Goal: Transaction & Acquisition: Purchase product/service

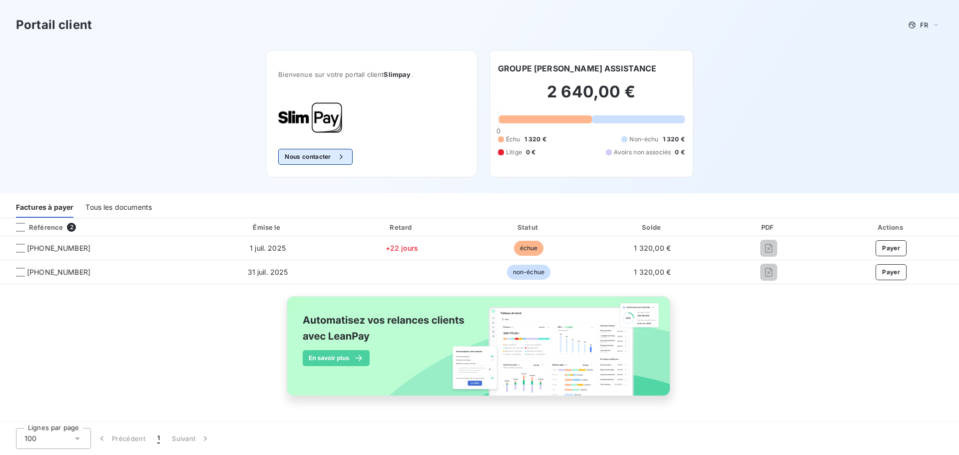
click at [311, 159] on button "Nous contacter" at bounding box center [315, 157] width 74 height 16
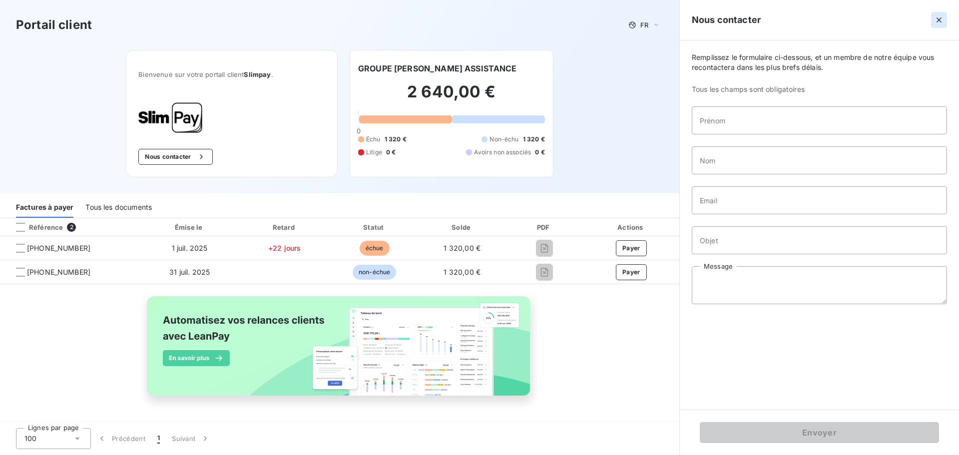
click at [937, 16] on icon "button" at bounding box center [939, 20] width 10 height 10
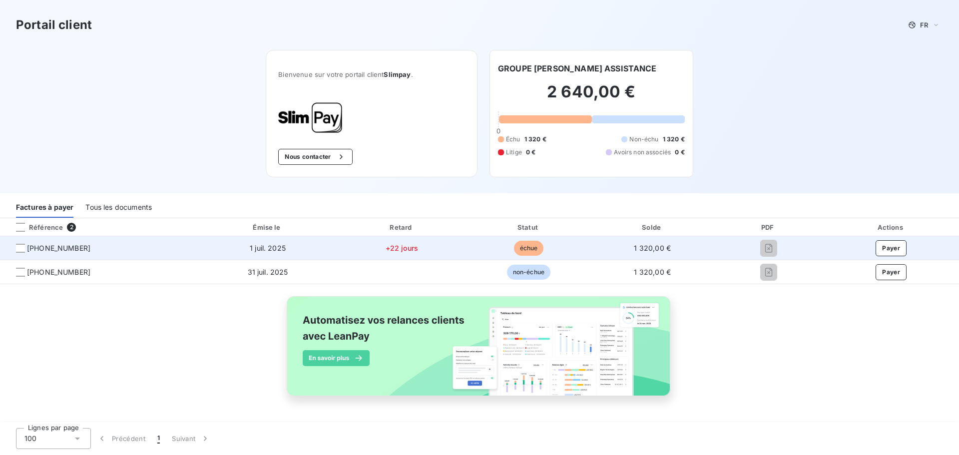
click at [894, 238] on td "Payer" at bounding box center [891, 248] width 135 height 24
click at [894, 243] on button "Payer" at bounding box center [891, 248] width 31 height 16
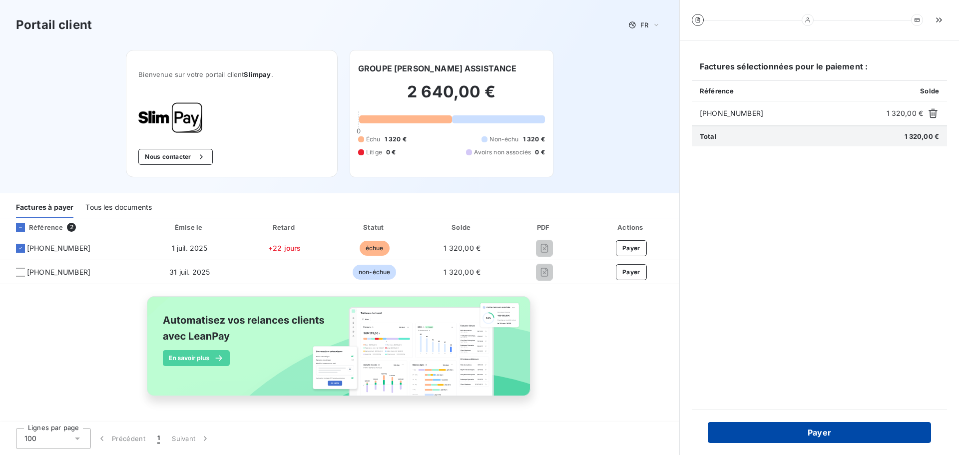
click at [829, 427] on button "Payer" at bounding box center [819, 432] width 223 height 21
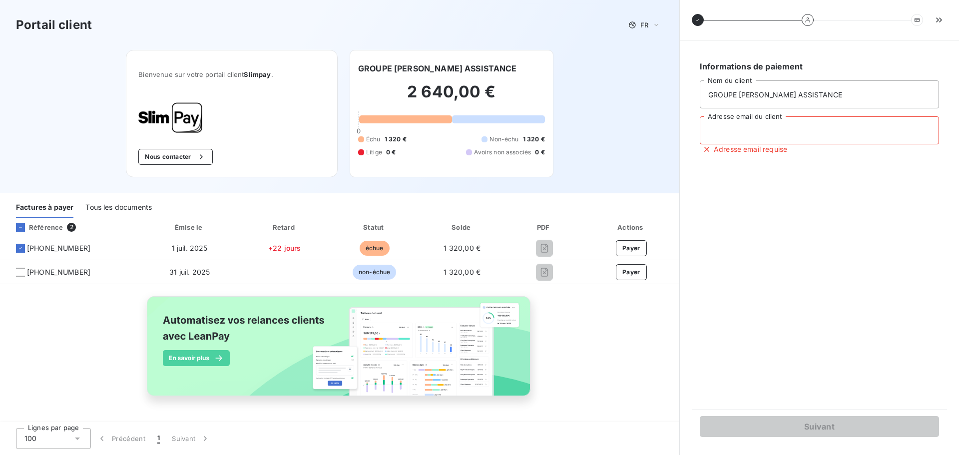
click at [752, 127] on input "Adresse email du client" at bounding box center [819, 130] width 239 height 28
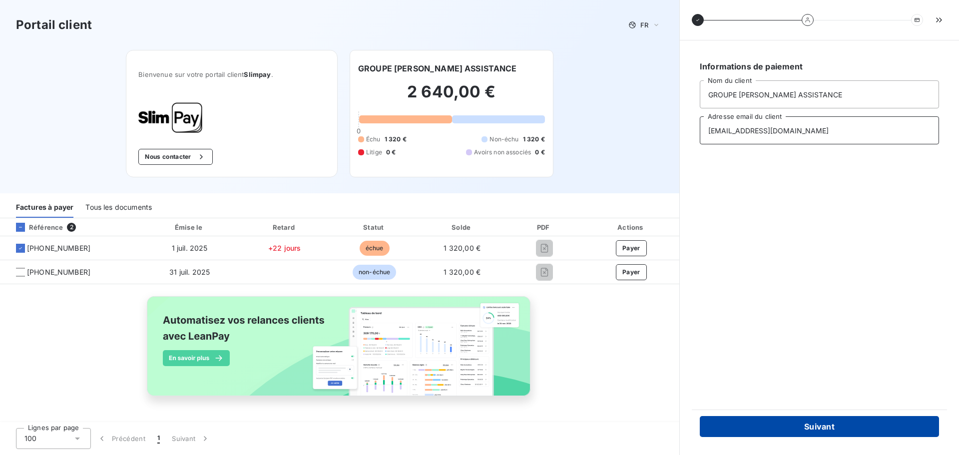
type input "[EMAIL_ADDRESS][DOMAIN_NAME]"
click at [859, 426] on button "Suivant" at bounding box center [819, 426] width 239 height 21
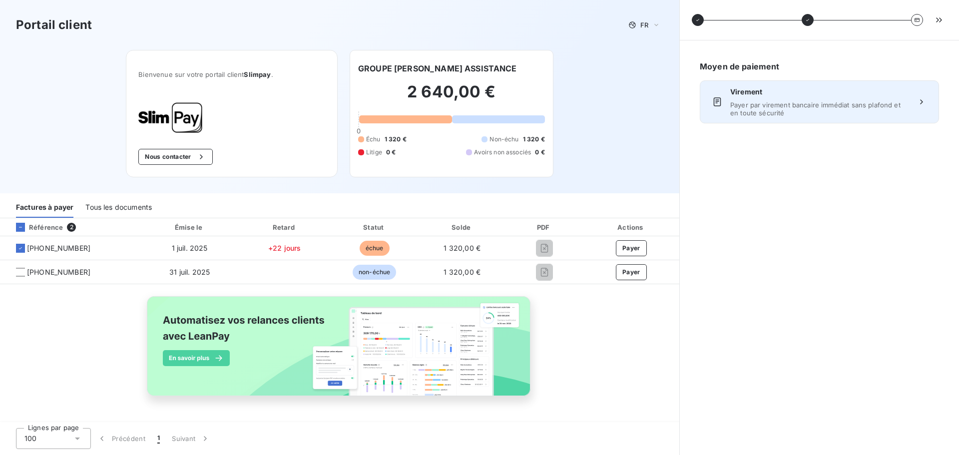
click at [818, 107] on span "Payer par virement bancaire immédiat sans plafond et en toute sécurité" at bounding box center [820, 109] width 178 height 16
